Goal: Answer question/provide support

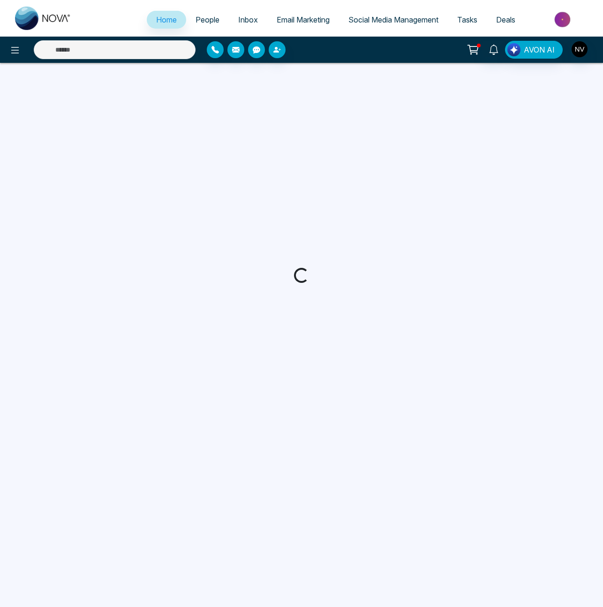
select select "*"
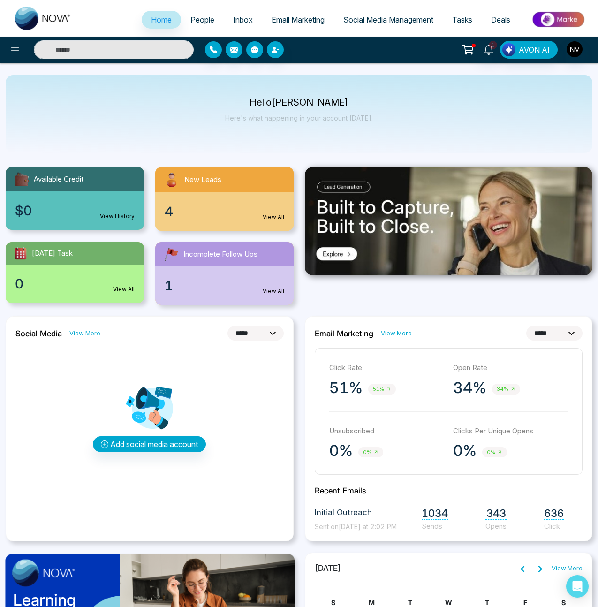
click at [240, 21] on span "Inbox" at bounding box center [243, 19] width 20 height 9
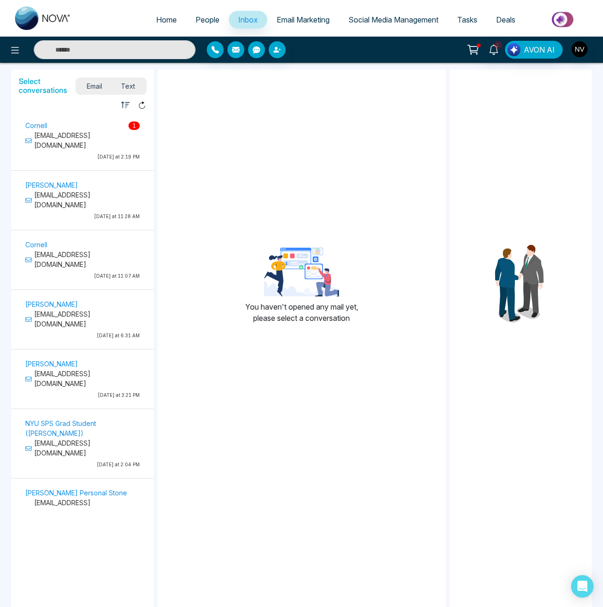
click at [110, 139] on p "[EMAIL_ADDRESS][DOMAIN_NAME]" at bounding box center [82, 140] width 114 height 20
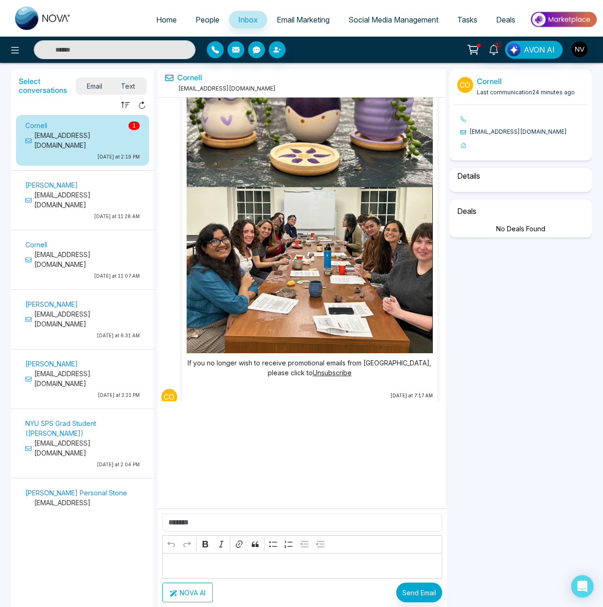
scroll to position [1755, 0]
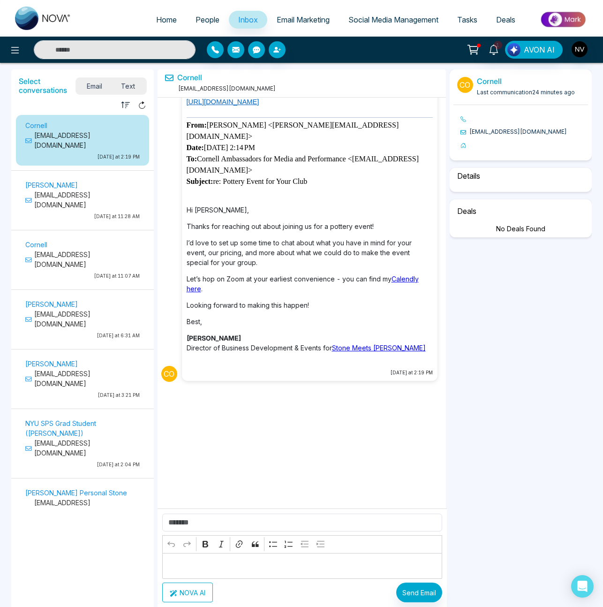
select select "*"
select select "**********"
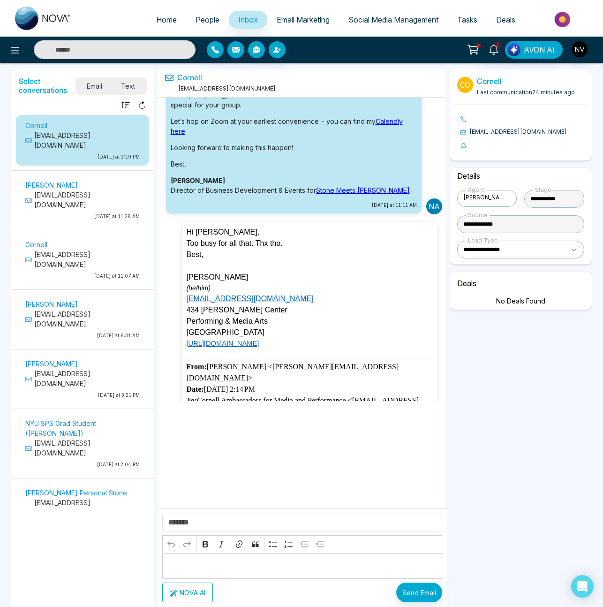
scroll to position [1520, 0]
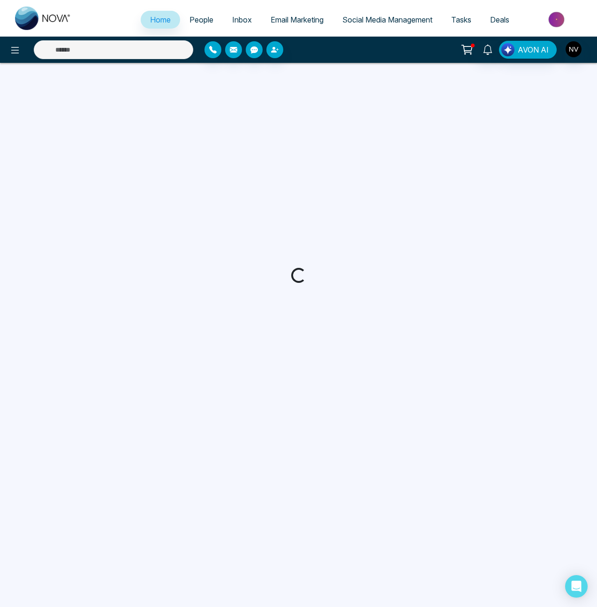
select select "*"
